Goal: Complete application form

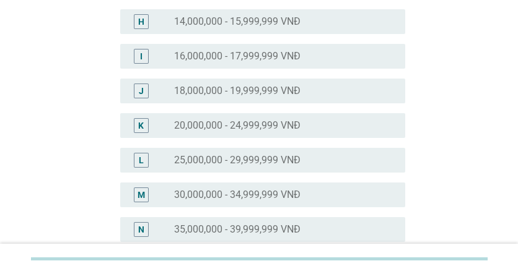
scroll to position [372, 0]
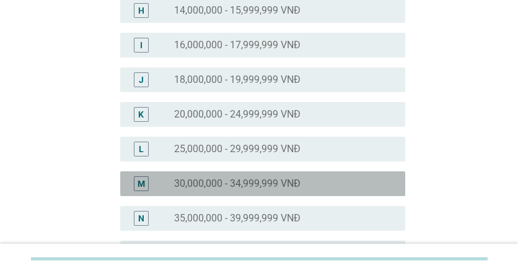
click at [246, 184] on label "30,000,000 - 34,999,999 VNĐ" at bounding box center [237, 184] width 126 height 12
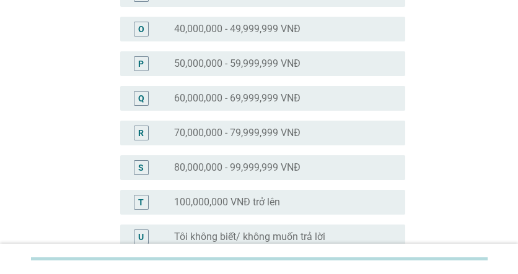
scroll to position [725, 0]
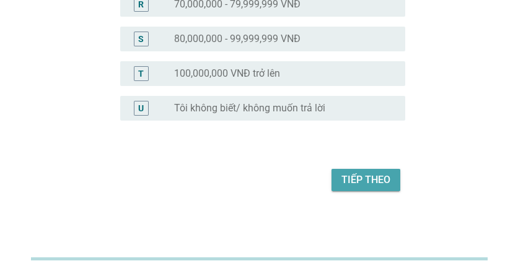
click at [354, 174] on div "Tiếp theo" at bounding box center [365, 180] width 49 height 15
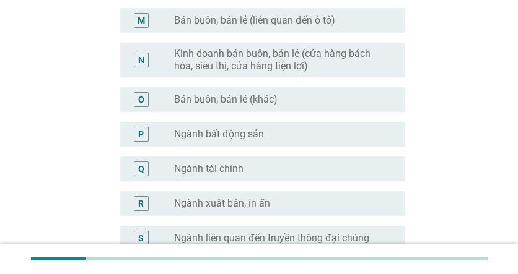
scroll to position [805, 0]
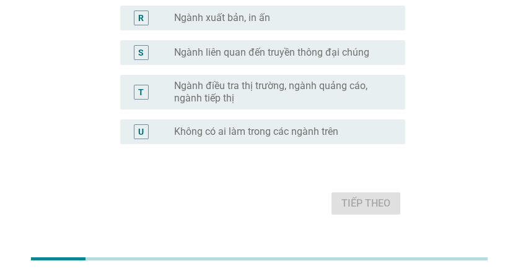
drag, startPoint x: 226, startPoint y: 138, endPoint x: 235, endPoint y: 136, distance: 9.5
click at [226, 138] on div "radio_button_unchecked Không có ai làm trong các ngành trên" at bounding box center [284, 132] width 221 height 15
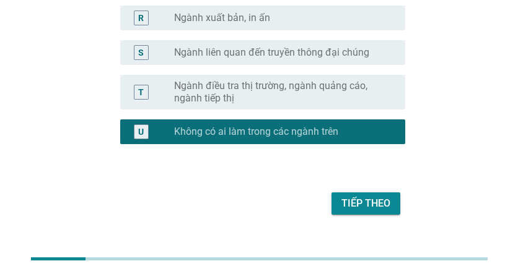
click at [350, 209] on div "Tiếp theo" at bounding box center [365, 203] width 49 height 15
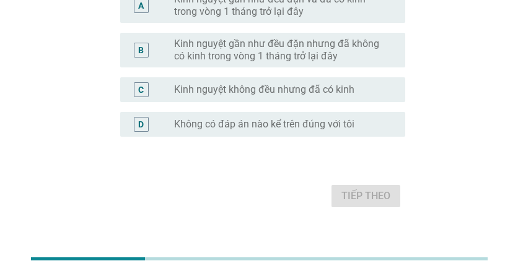
scroll to position [115, 0]
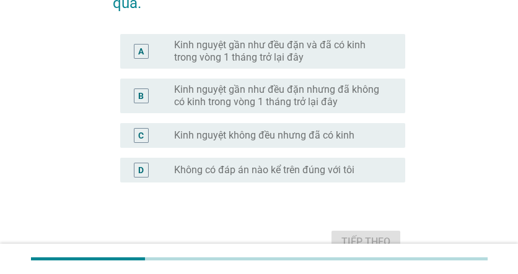
click at [342, 54] on label "Kinh nguyệt gần như đều đặn và đã có kinh trong vòng 1 tháng trở lại đây" at bounding box center [279, 51] width 211 height 25
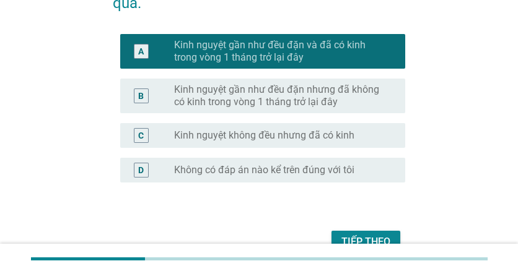
click at [359, 239] on div "Tiếp theo" at bounding box center [365, 242] width 49 height 15
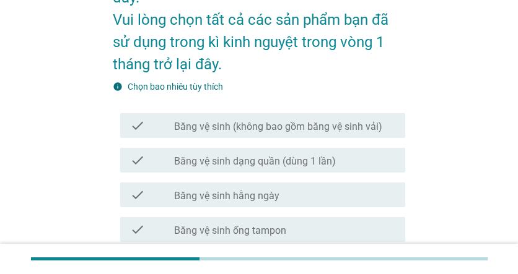
scroll to position [124, 0]
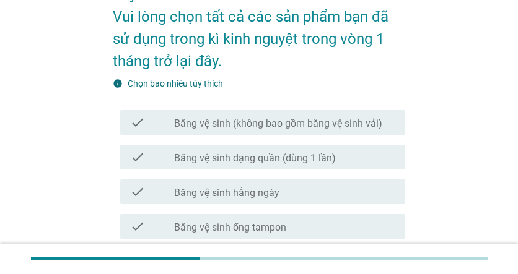
click at [375, 115] on div "check_box_outline_blank Băng vệ sinh (không bao gồm băng vệ sinh vải)" at bounding box center [284, 122] width 221 height 15
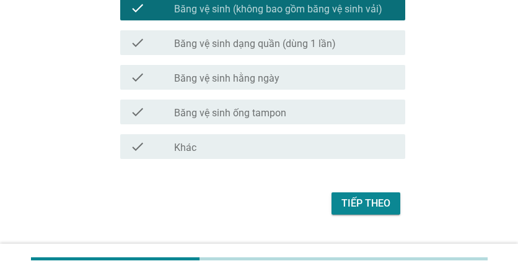
scroll to position [240, 0]
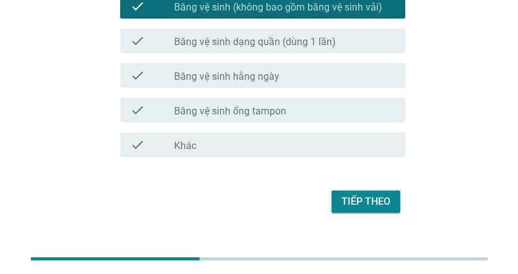
click at [321, 68] on div "check_box_outline_blank Băng vệ sinh hằng ngày" at bounding box center [284, 75] width 221 height 15
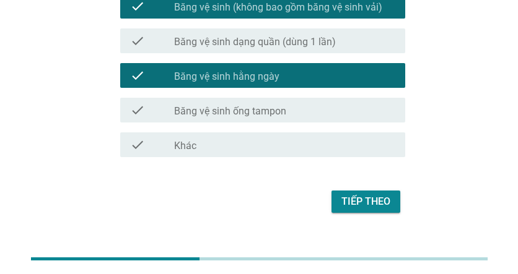
click at [352, 195] on div "Tiếp theo" at bounding box center [365, 202] width 49 height 15
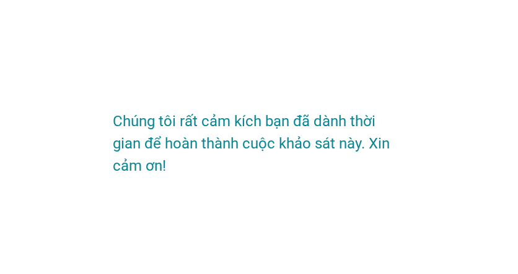
scroll to position [0, 0]
